Goal: Register for event/course

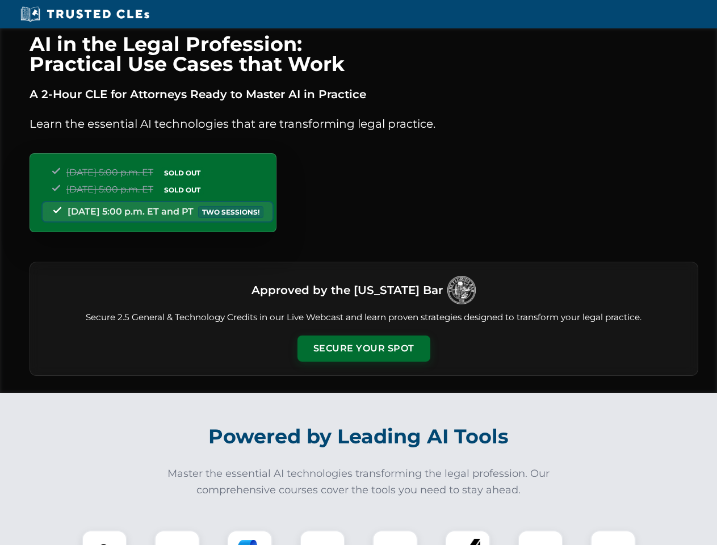
click at [363, 348] on button "Secure Your Spot" at bounding box center [363, 348] width 133 height 26
click at [104, 537] on img at bounding box center [104, 552] width 33 height 33
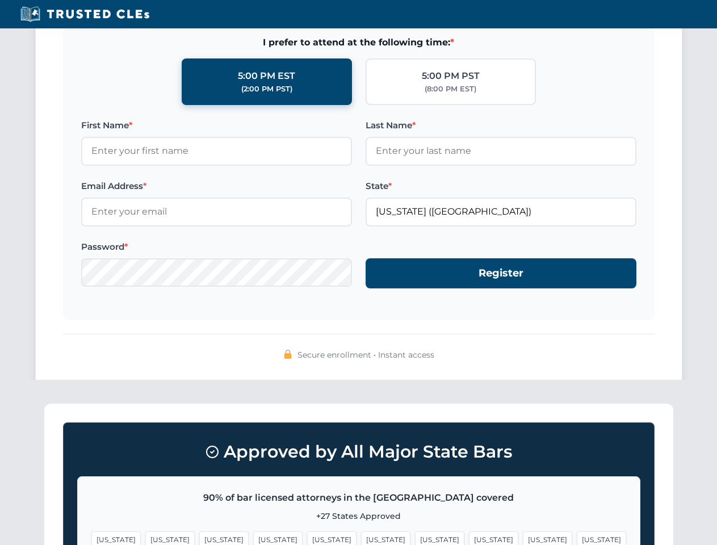
click at [523, 537] on span "[US_STATE]" at bounding box center [547, 539] width 49 height 16
